Goal: Task Accomplishment & Management: Complete application form

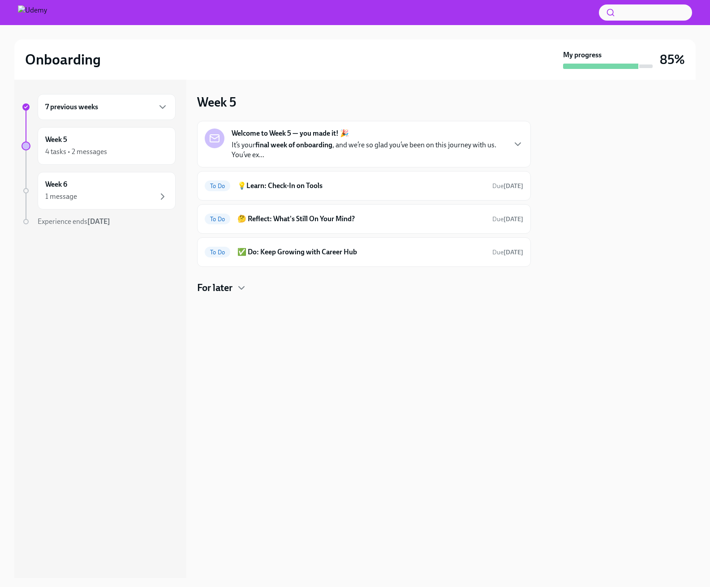
click at [299, 136] on strong "Welcome to Week 5 — you made it! 🎉" at bounding box center [290, 134] width 117 height 10
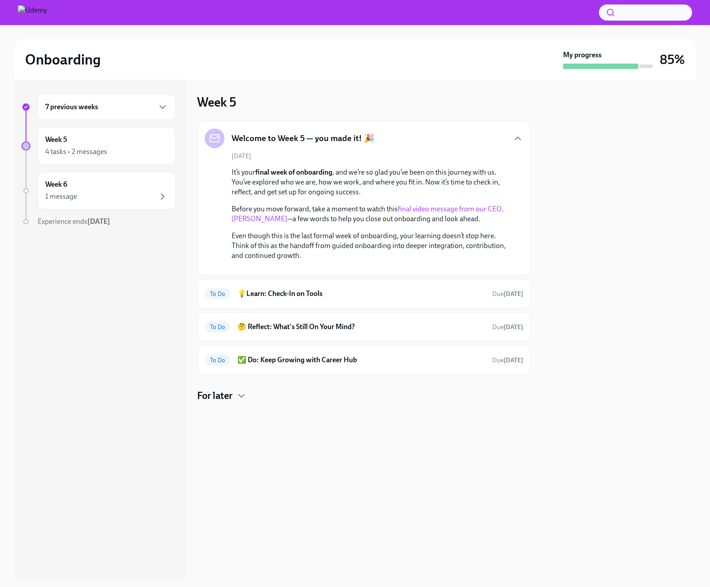
click at [464, 209] on link "final video message from our CEO, Hugo Sarrazin" at bounding box center [368, 214] width 272 height 18
click at [303, 299] on h6 "💡Learn: Check-In on Tools" at bounding box center [361, 294] width 248 height 10
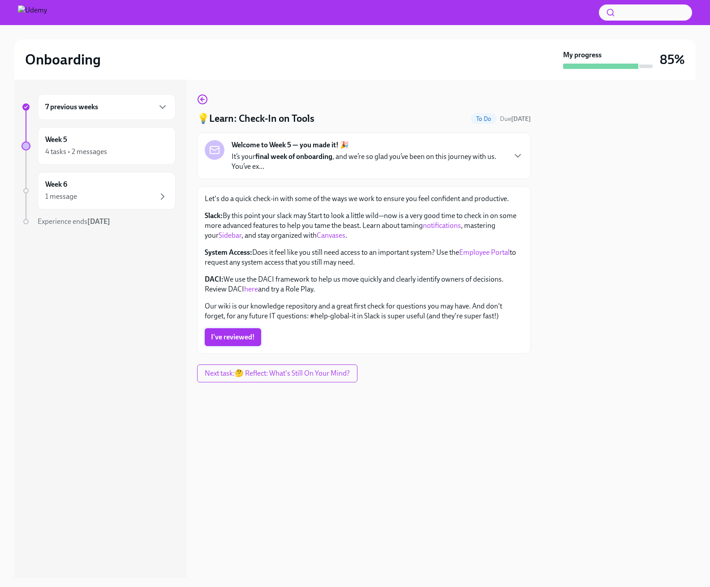
click at [247, 336] on span "I've reviewed!" at bounding box center [233, 337] width 44 height 9
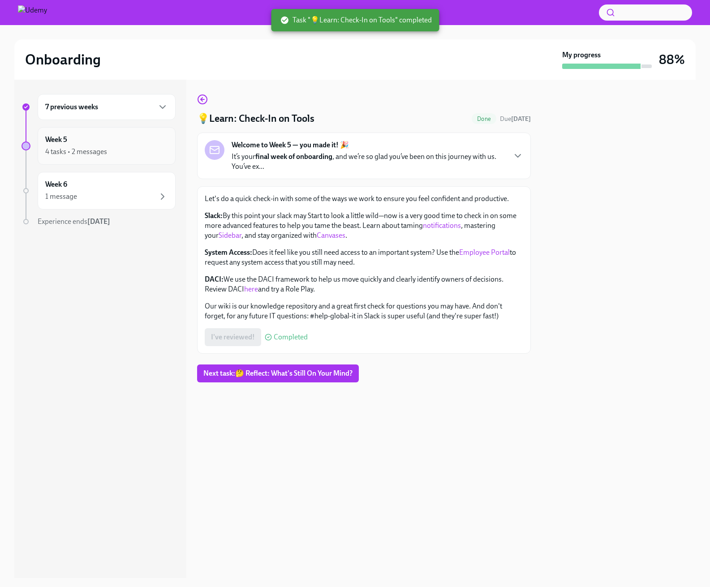
click at [150, 146] on div "4 tasks • 2 messages" at bounding box center [106, 151] width 123 height 11
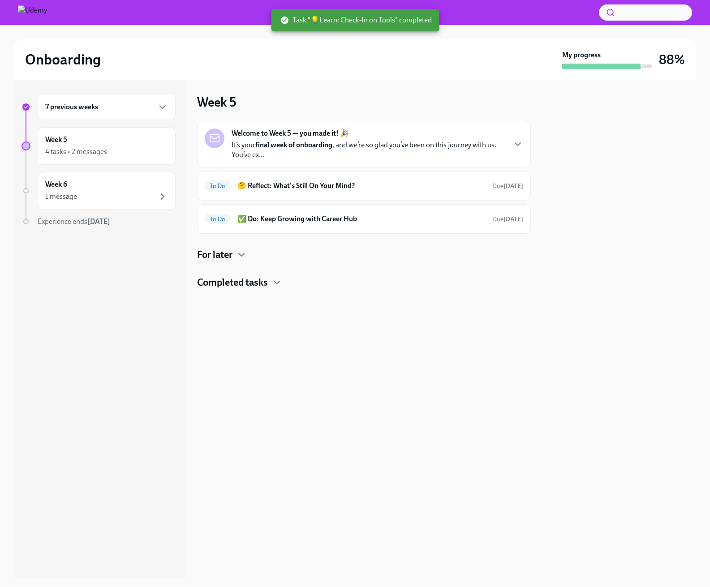
click at [314, 159] on p "It’s your final week of onboarding , and we’re so glad you’ve been on this jour…" at bounding box center [369, 150] width 274 height 20
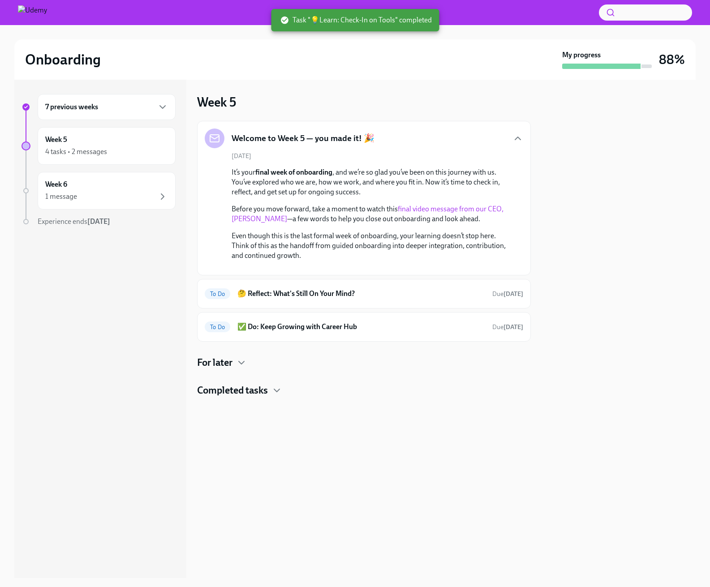
click at [347, 151] on div "Welcome to Week 5 — you made it! 🎉 August 11th It’s your final week of onboardi…" at bounding box center [364, 198] width 318 height 139
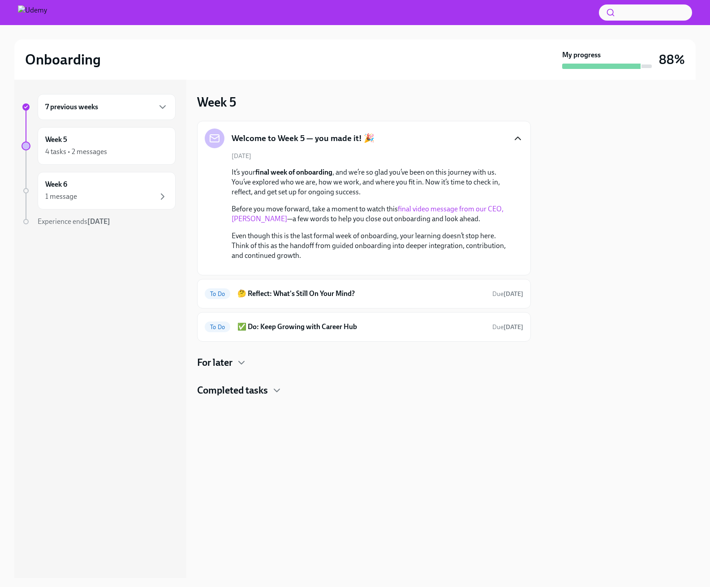
click at [519, 142] on icon "button" at bounding box center [517, 138] width 11 height 11
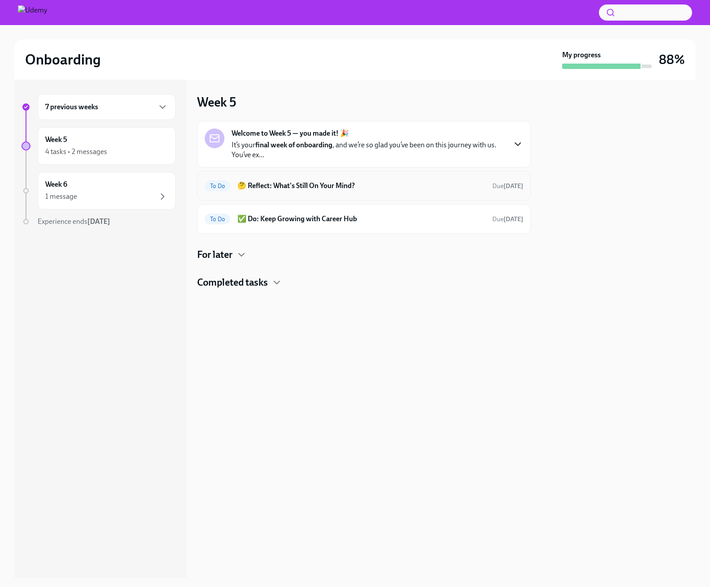
click at [344, 185] on h6 "🤔 Reflect: What's Still On Your Mind?" at bounding box center [361, 186] width 248 height 10
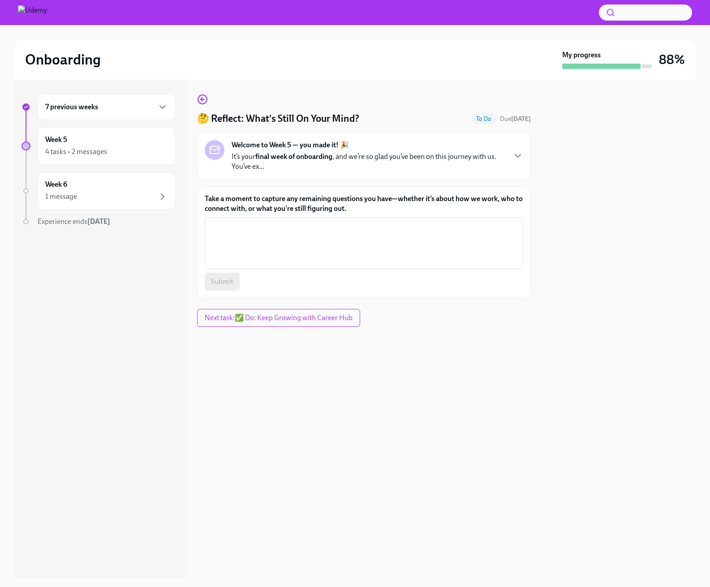
click at [283, 161] on p "It’s your final week of onboarding , and we’re so glad you’ve been on this jour…" at bounding box center [369, 162] width 274 height 20
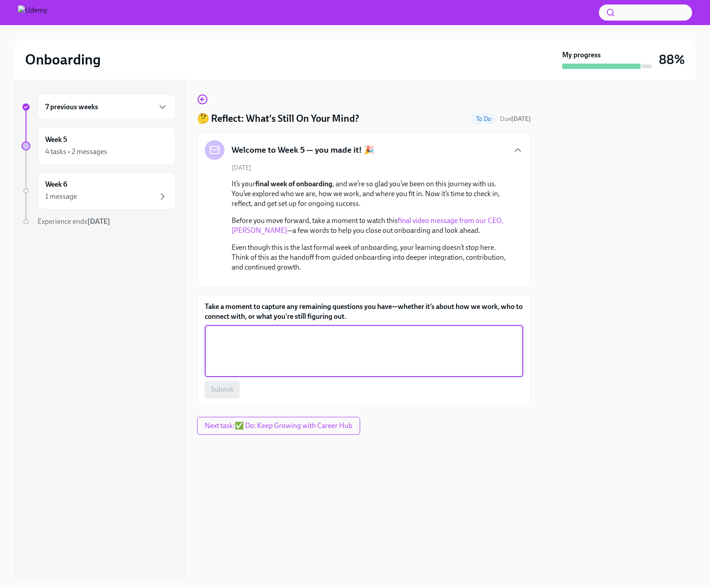
click at [324, 373] on textarea "Take a moment to capture any remaining questions you have—whether it’s about ho…" at bounding box center [364, 351] width 308 height 43
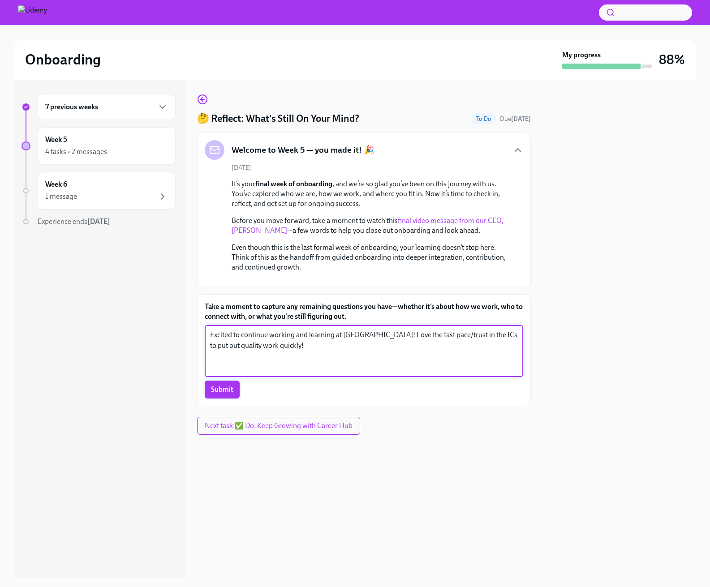
type textarea "Excited to continue working and learning at Udemy! Love the fast pace/trust in …"
click at [211, 394] on span "Submit" at bounding box center [222, 389] width 22 height 9
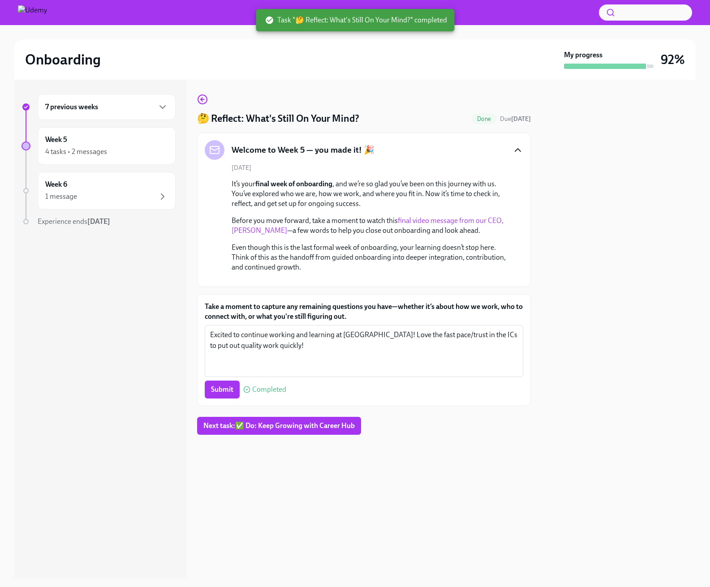
click at [520, 151] on icon "button" at bounding box center [517, 150] width 5 height 3
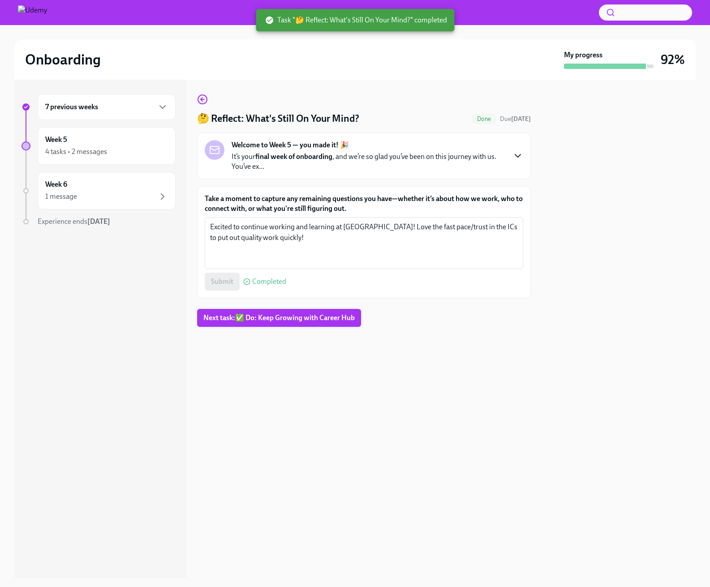
click at [298, 316] on span "Next task : ✅ Do: Keep Growing with Career Hub" at bounding box center [278, 318] width 151 height 9
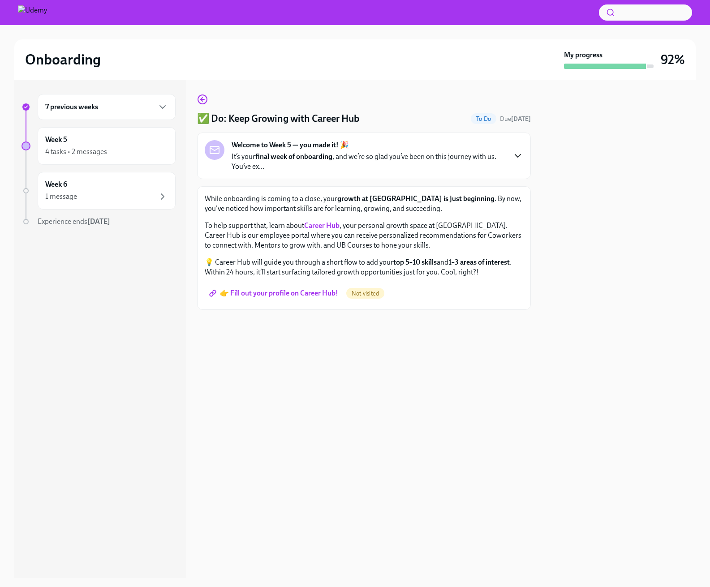
click at [288, 292] on span "👉 Fill out your profile on Career Hub!" at bounding box center [274, 293] width 127 height 9
click at [97, 194] on div "1 message" at bounding box center [106, 196] width 123 height 11
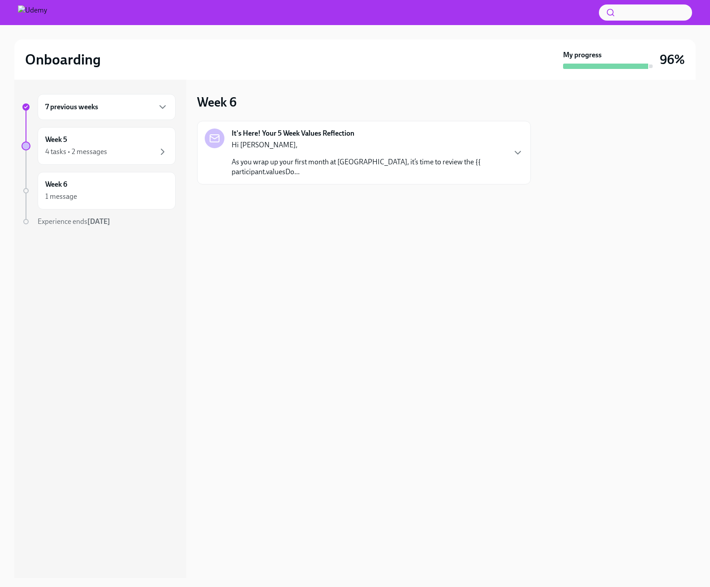
click at [266, 150] on div "Hi Alex, As you wrap up your first month at Udemy, it’s time to review the {{ p…" at bounding box center [369, 158] width 274 height 37
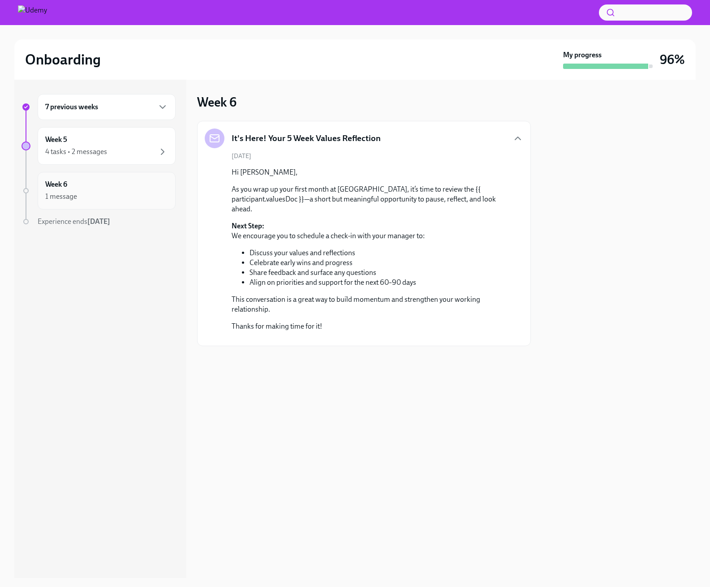
click at [87, 191] on div "1 message" at bounding box center [106, 196] width 123 height 11
click at [85, 153] on div "4 tasks • 2 messages" at bounding box center [76, 152] width 62 height 10
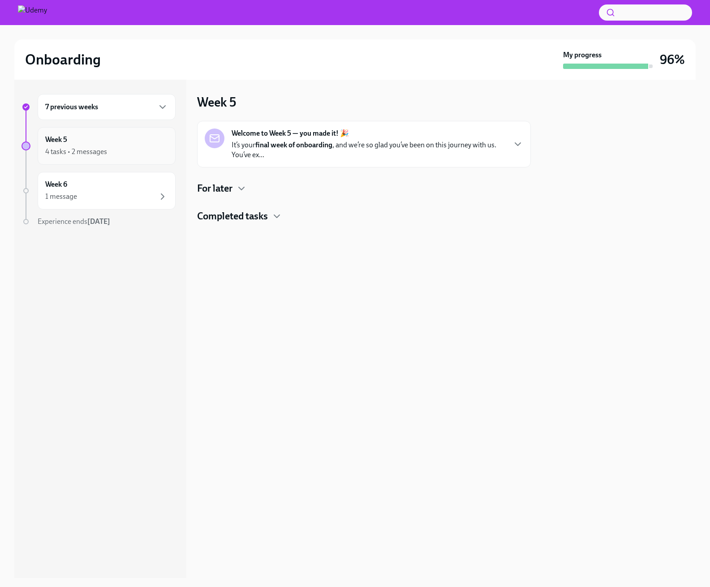
click at [95, 159] on div "Week 5 4 tasks • 2 messages" at bounding box center [107, 146] width 138 height 38
click at [161, 194] on icon "button" at bounding box center [162, 196] width 11 height 11
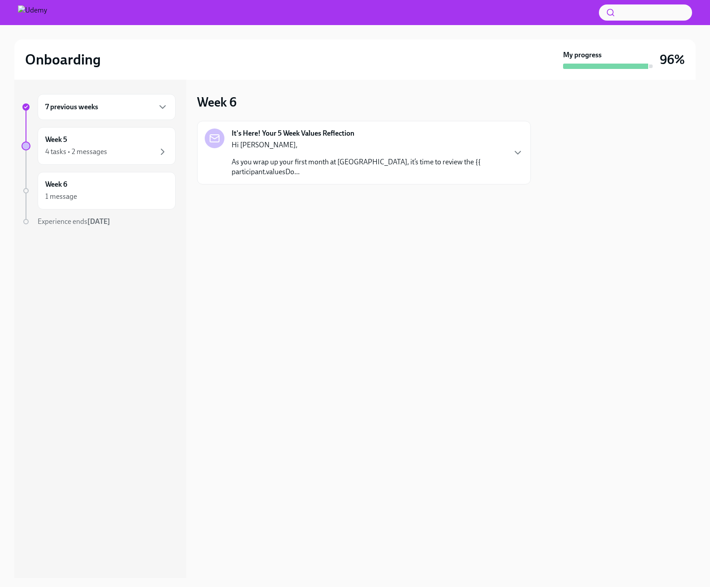
click at [465, 145] on p "Hi [PERSON_NAME]," at bounding box center [369, 145] width 274 height 10
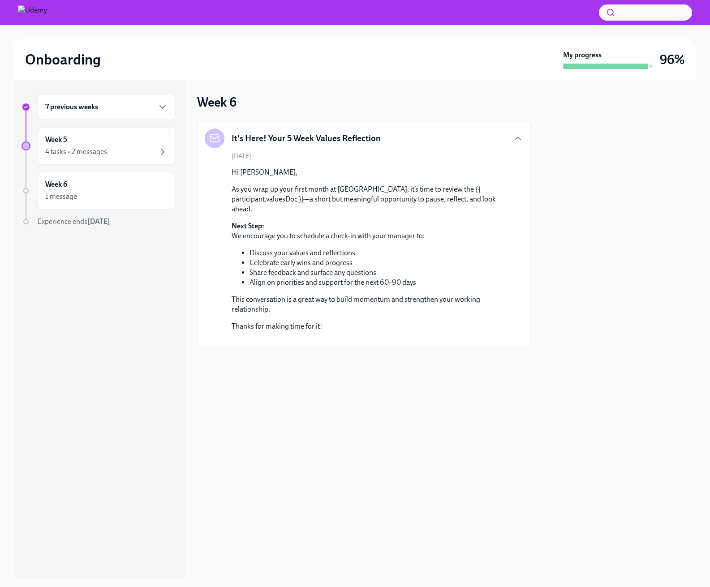
click at [165, 115] on div "7 previous weeks" at bounding box center [107, 107] width 138 height 26
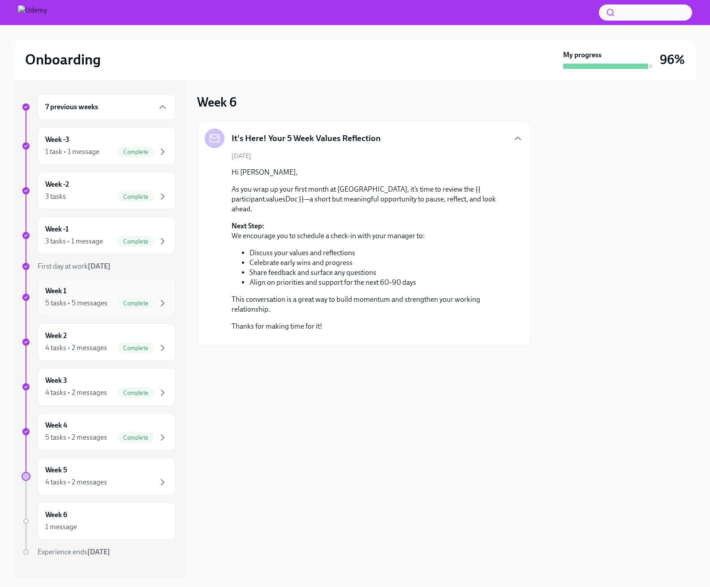
scroll to position [15, 0]
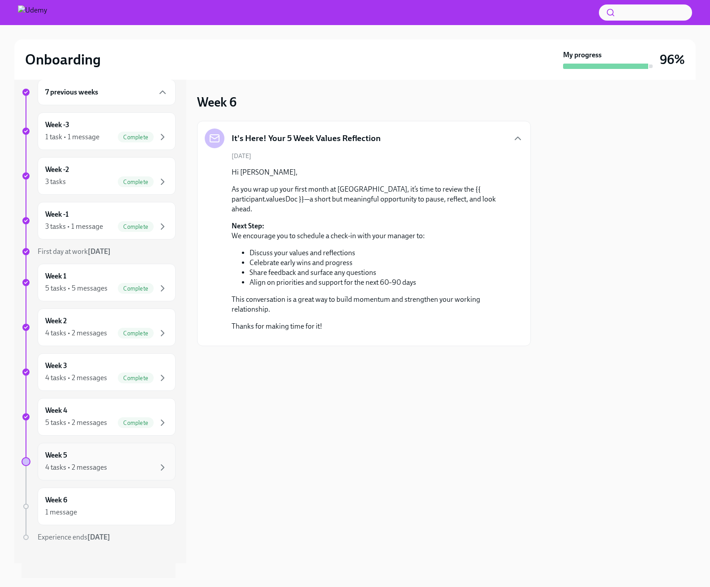
click at [138, 450] on div "Week 5 4 tasks • 2 messages" at bounding box center [107, 462] width 138 height 38
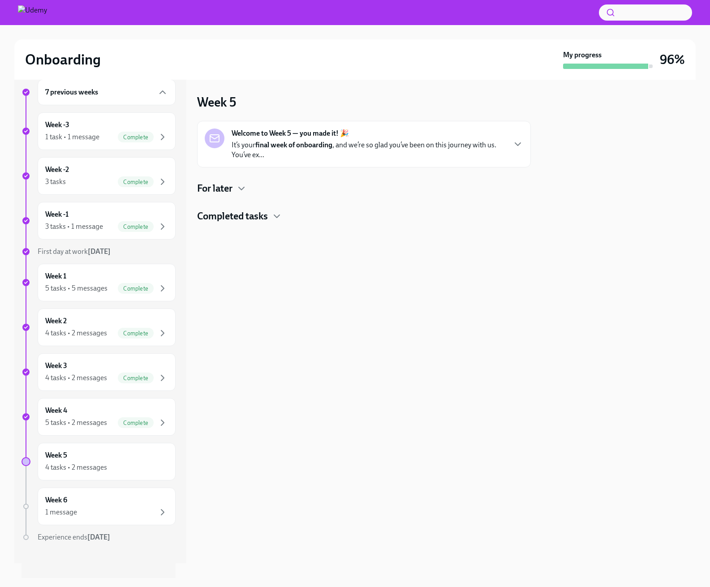
click at [341, 150] on p "It’s your final week of onboarding , and we’re so glad you’ve been on this jour…" at bounding box center [369, 150] width 274 height 20
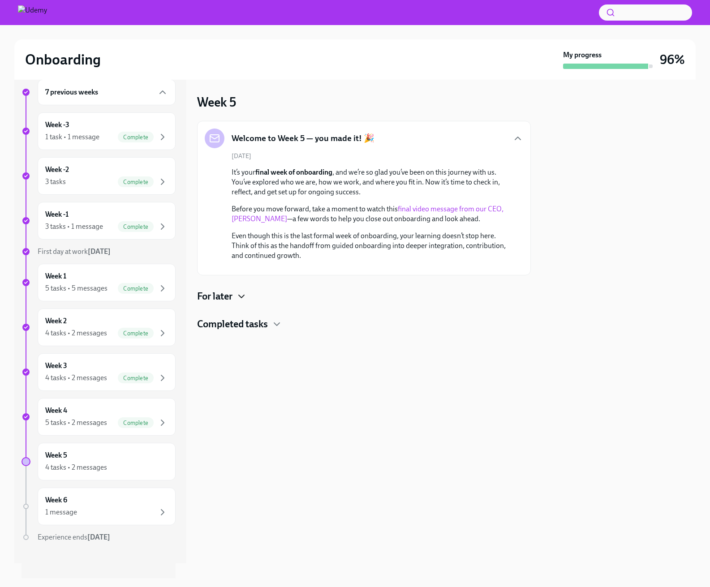
click at [237, 302] on icon "button" at bounding box center [241, 296] width 11 height 11
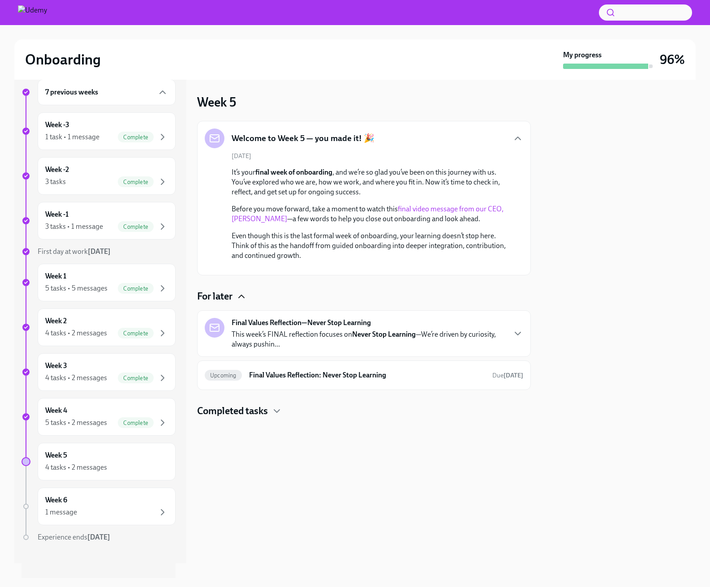
click at [335, 349] on p "This week’s FINAL reflection focuses on Never Stop Learning —We’re driven by cu…" at bounding box center [369, 340] width 274 height 20
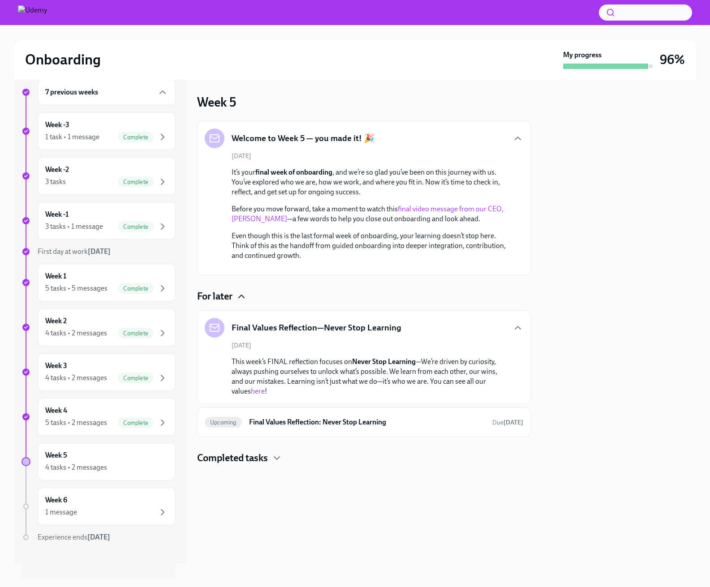
scroll to position [4, 0]
click at [355, 427] on h6 "Final Values Reflection: Never Stop Learning" at bounding box center [367, 422] width 236 height 10
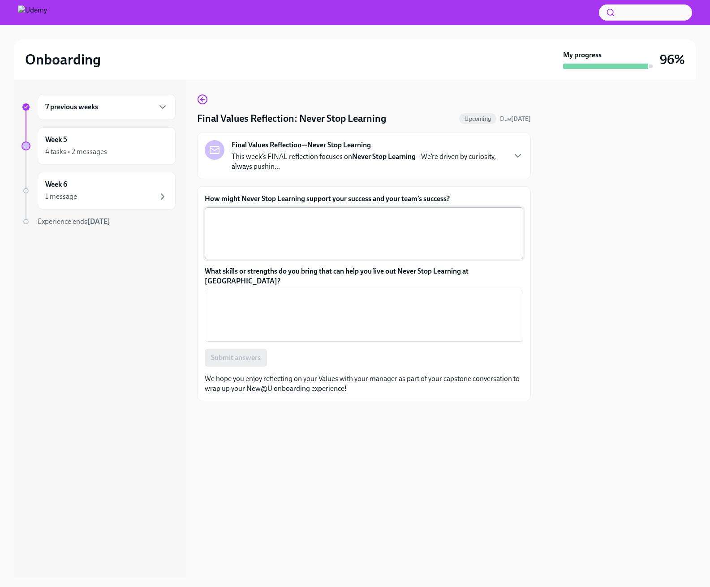
click at [328, 235] on textarea "How might Never Stop Learning support your success and your team’s success?" at bounding box center [364, 233] width 308 height 43
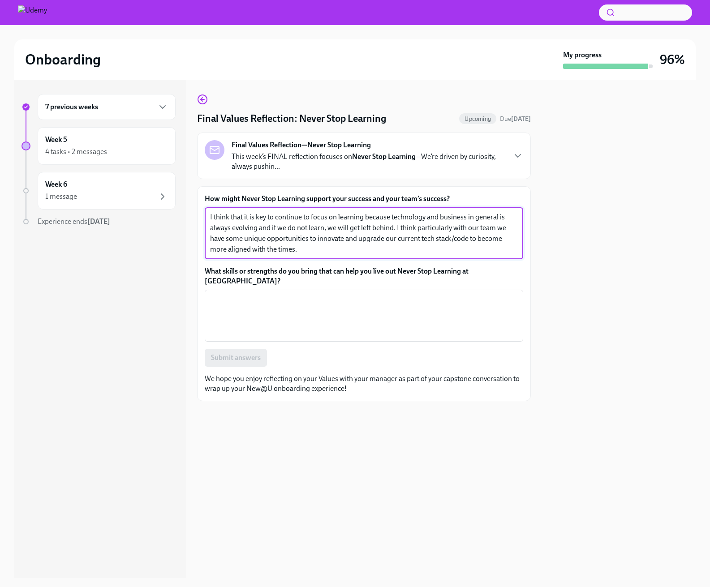
type textarea "I think that it is key to continue to focus on learning because technology and …"
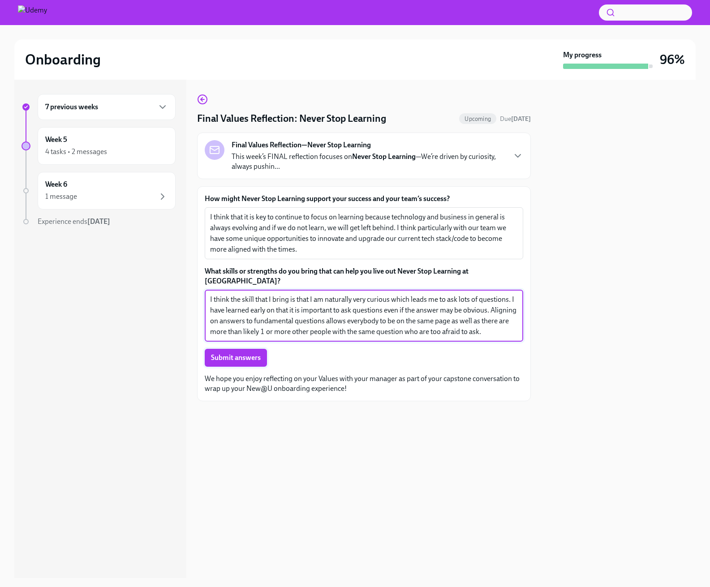
type textarea "I think the skill that I bring is that I am naturally very curious which leads …"
click at [236, 352] on button "Submit answers" at bounding box center [236, 358] width 62 height 18
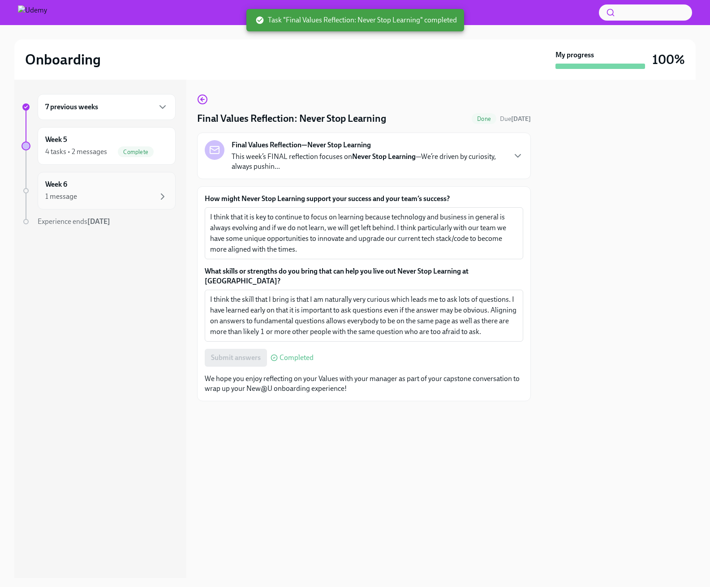
click at [102, 200] on div "1 message" at bounding box center [106, 196] width 123 height 11
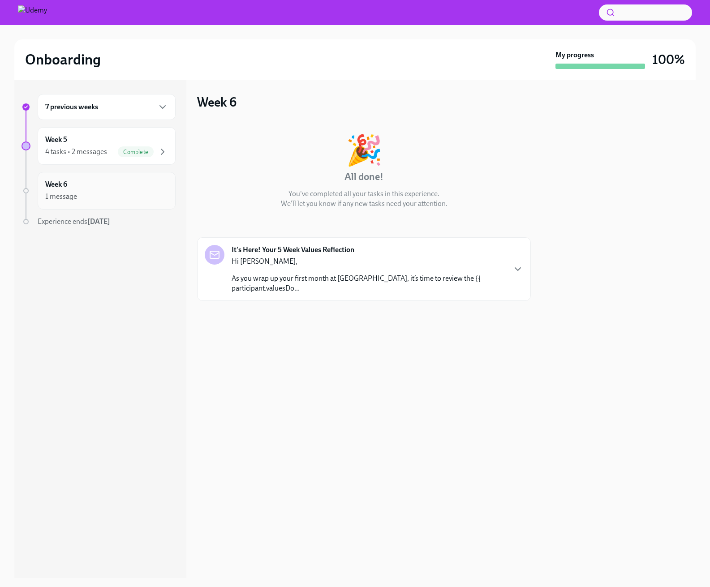
click at [159, 200] on icon "button" at bounding box center [162, 196] width 11 height 11
click at [126, 185] on div "Week 6 1 message" at bounding box center [106, 191] width 123 height 22
click at [297, 233] on div "🎉 All done! You've completed all your tasks in this experience. We'll let you k…" at bounding box center [364, 211] width 334 height 180
click at [338, 260] on p "Hi Alex," at bounding box center [369, 262] width 274 height 10
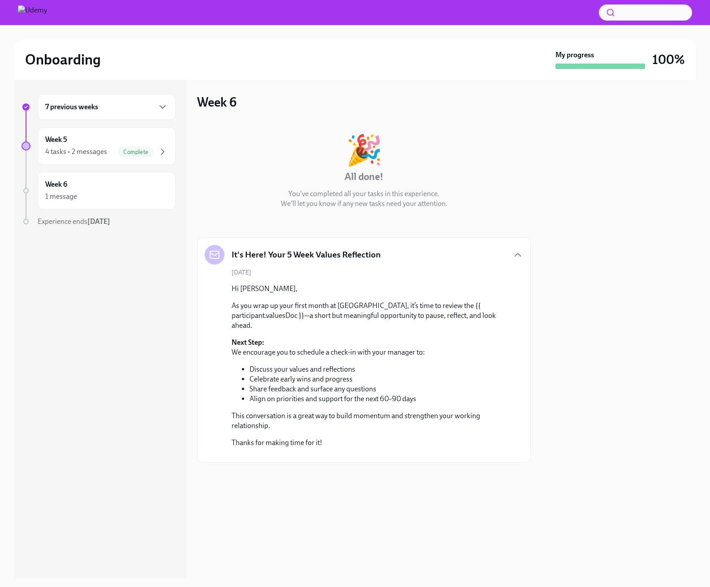
drag, startPoint x: 36, startPoint y: 18, endPoint x: 43, endPoint y: 67, distance: 49.8
click at [35, 19] on img at bounding box center [32, 12] width 29 height 14
click at [44, 69] on div "Onboarding My progress 100%" at bounding box center [354, 59] width 681 height 40
click at [30, 15] on img at bounding box center [32, 12] width 29 height 14
click at [640, 14] on button "button" at bounding box center [645, 12] width 93 height 16
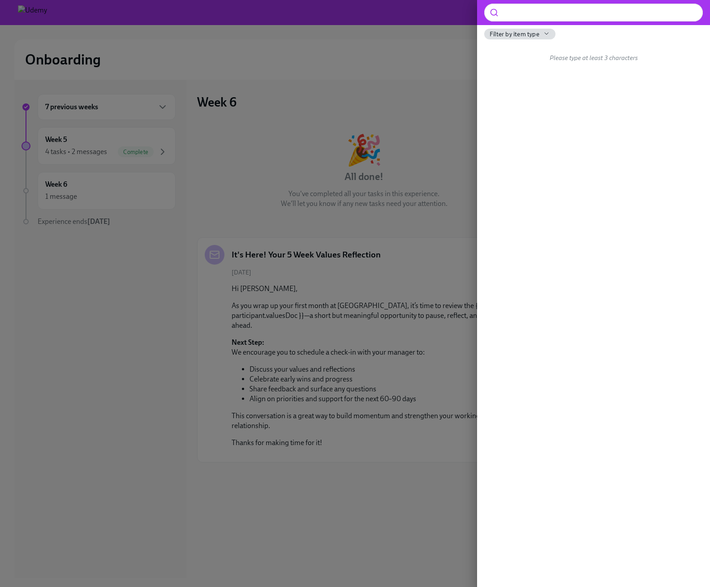
click at [436, 19] on div at bounding box center [355, 293] width 710 height 587
